Goal: Information Seeking & Learning: Learn about a topic

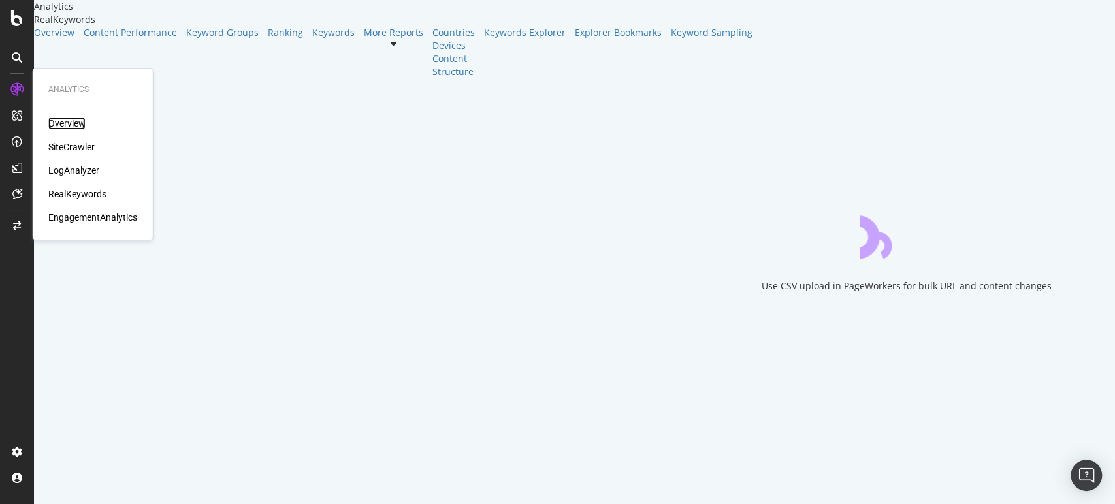
drag, startPoint x: 75, startPoint y: 121, endPoint x: 97, endPoint y: 121, distance: 21.6
click at [75, 121] on div "Overview" at bounding box center [66, 123] width 37 height 13
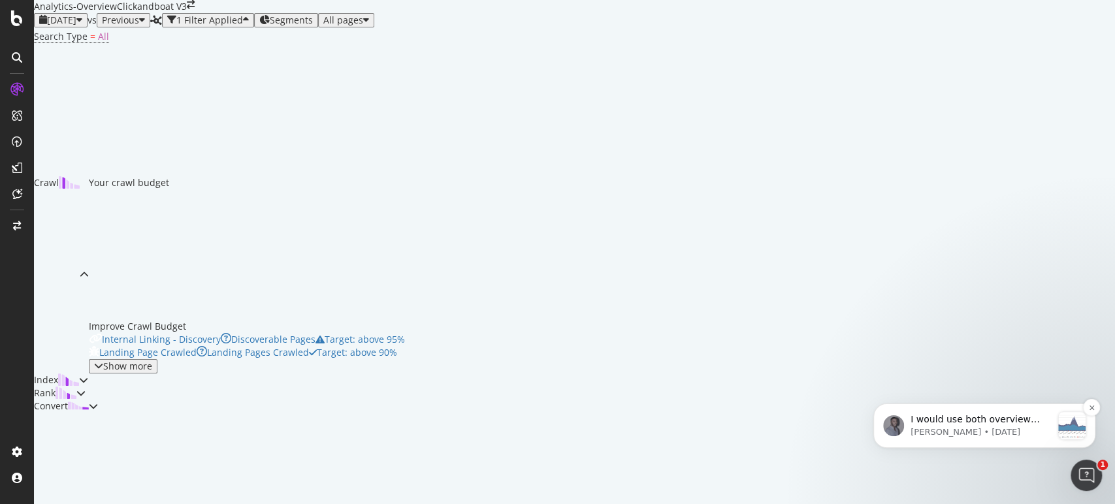
click at [978, 428] on p "[PERSON_NAME] • [DATE]" at bounding box center [980, 432] width 141 height 12
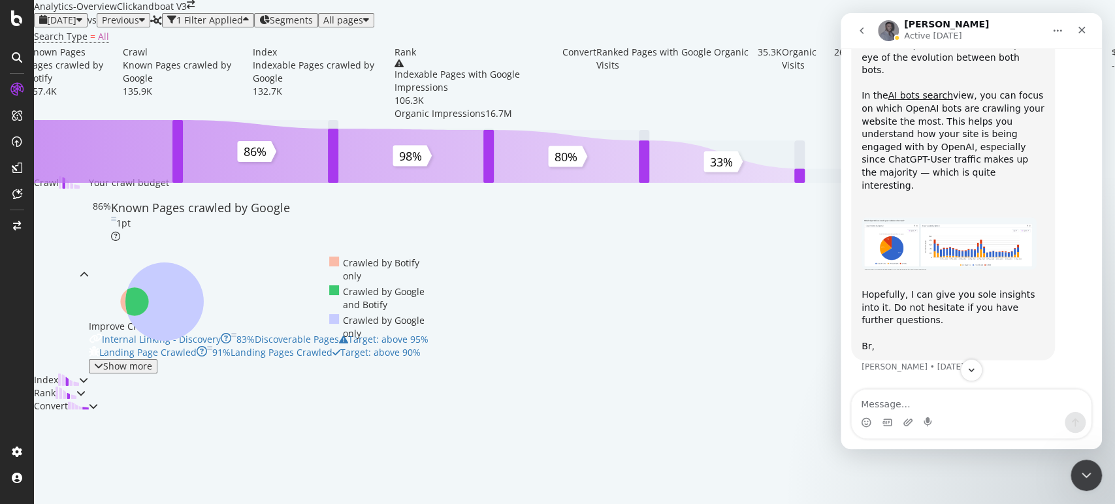
scroll to position [1222, 0]
click at [896, 269] on img "Renaud says…" at bounding box center [948, 243] width 175 height 52
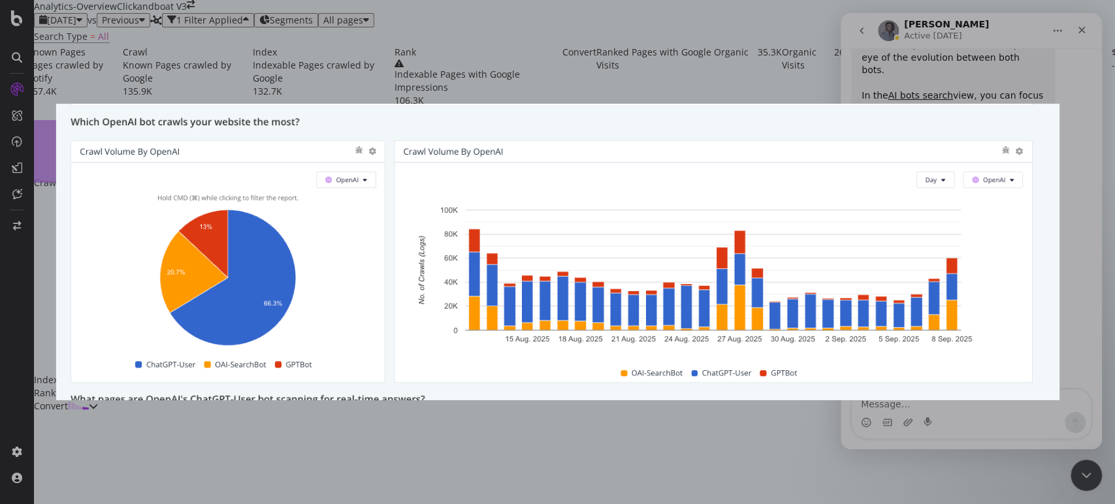
scroll to position [0, 0]
click at [867, 56] on div "Intercom messenger" at bounding box center [557, 252] width 1115 height 504
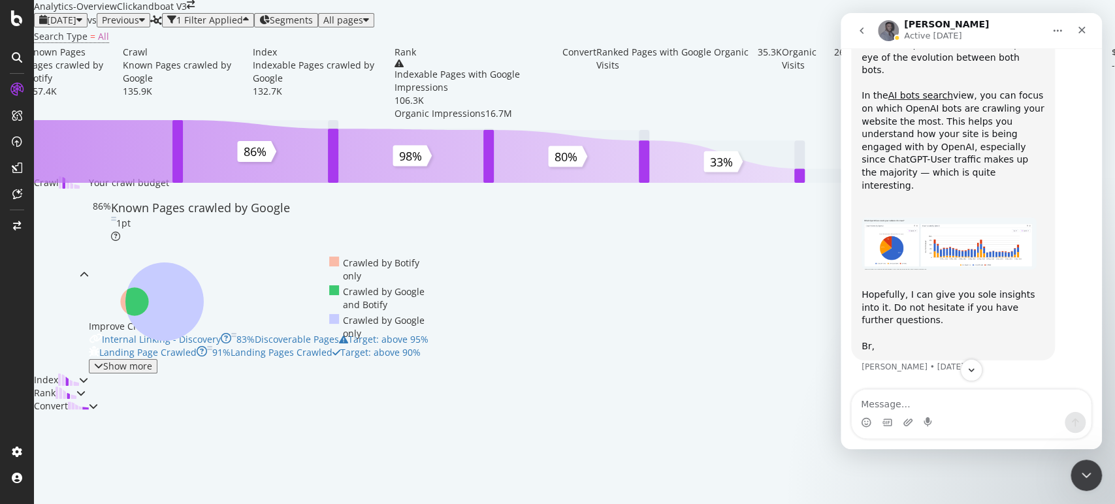
scroll to position [1076, 0]
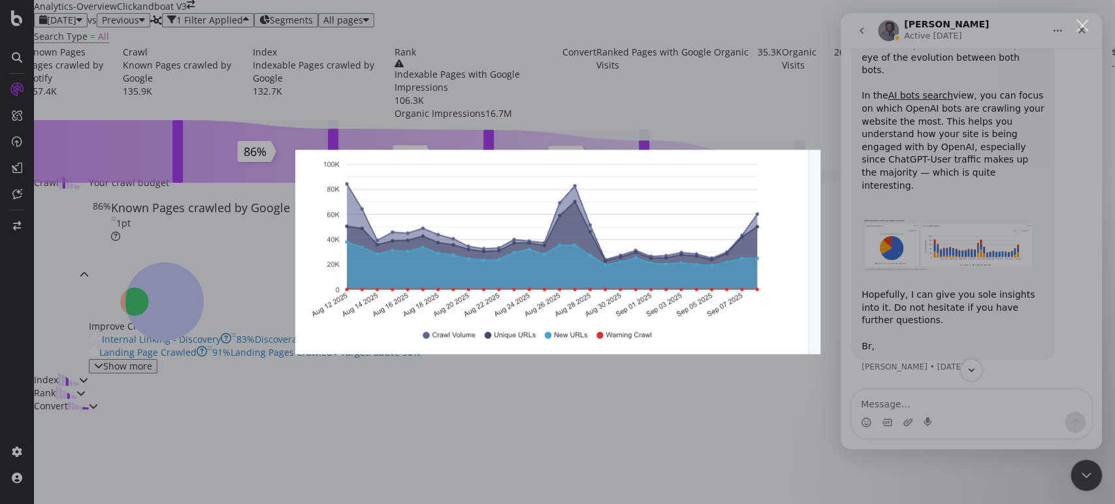
click at [746, 119] on div "Intercom messenger" at bounding box center [557, 252] width 1115 height 504
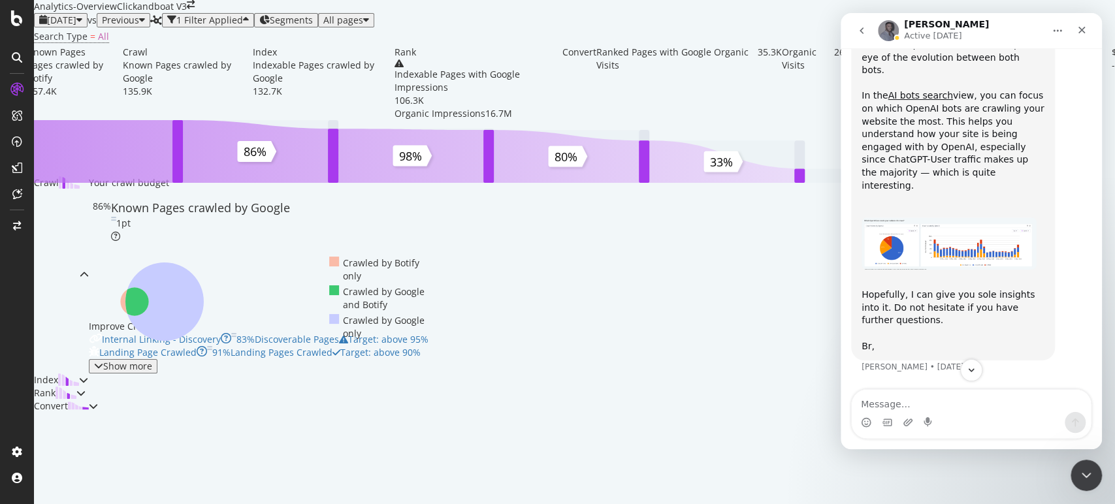
click at [646, 46] on div "Search Type = All" at bounding box center [574, 36] width 1081 height 18
click at [10, 12] on div at bounding box center [16, 18] width 31 height 16
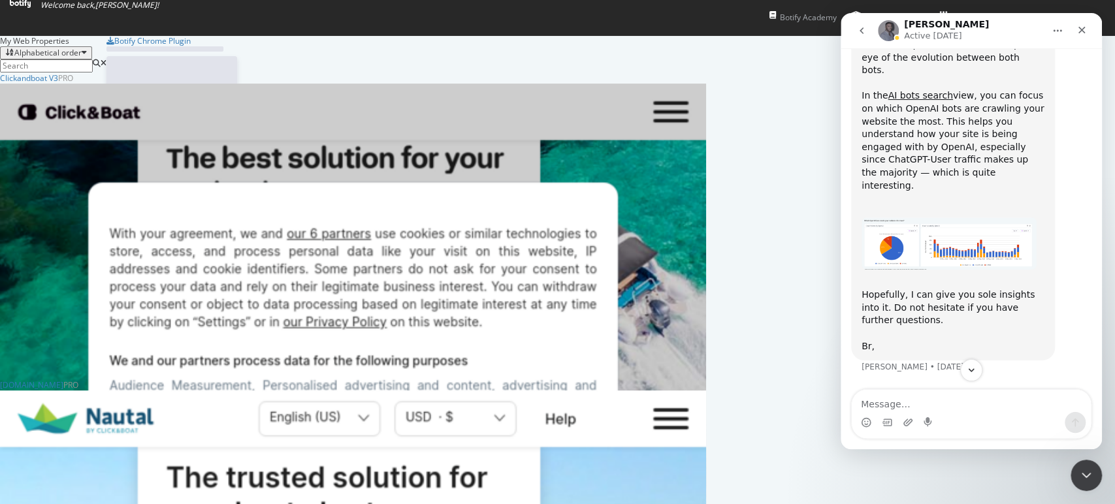
scroll to position [493, 1092]
click at [1077, 29] on icon "Close" at bounding box center [1081, 30] width 10 height 10
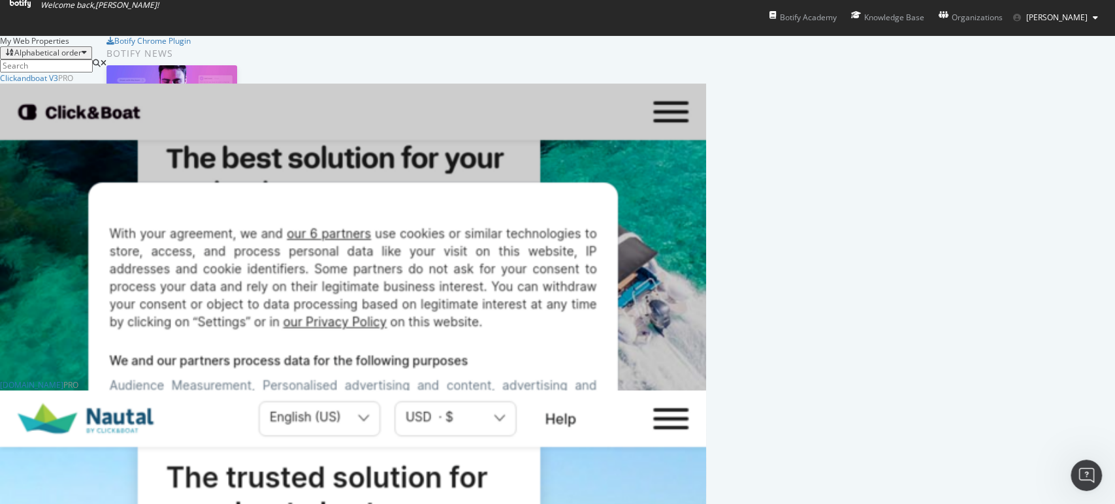
scroll to position [0, 0]
click at [58, 84] on div "Clickandboat V3" at bounding box center [29, 77] width 58 height 11
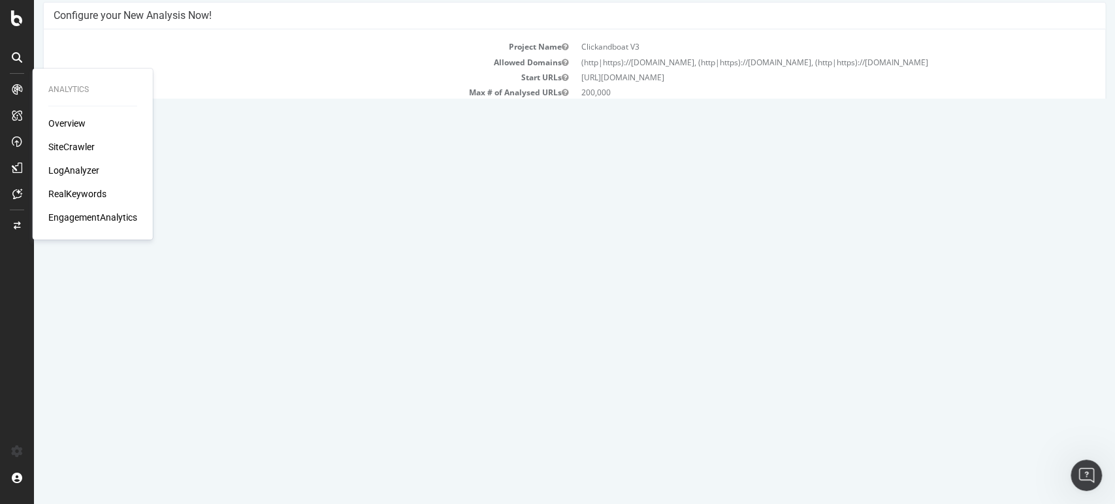
scroll to position [217, 0]
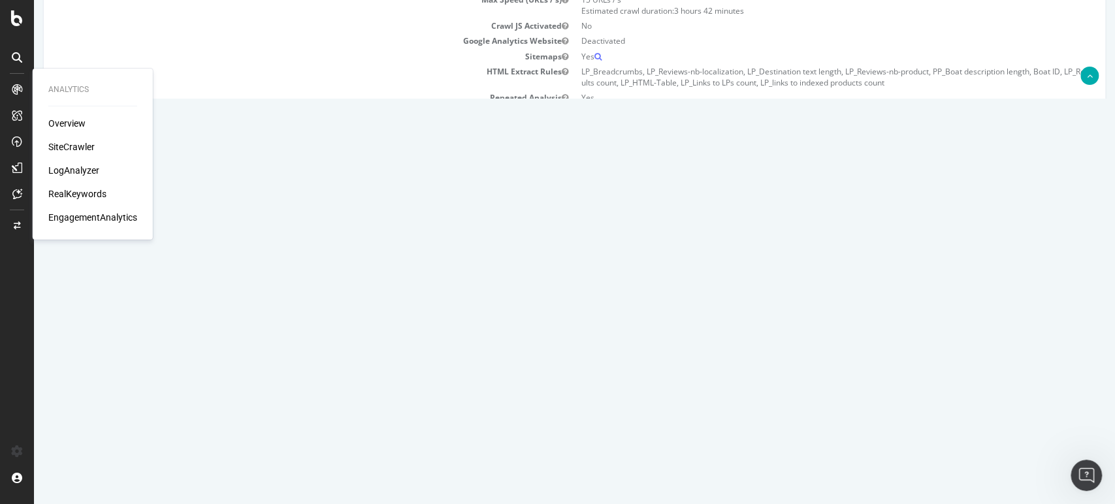
click at [78, 120] on div "Overview" at bounding box center [66, 123] width 37 height 13
